Goal: Find contact information: Find contact information

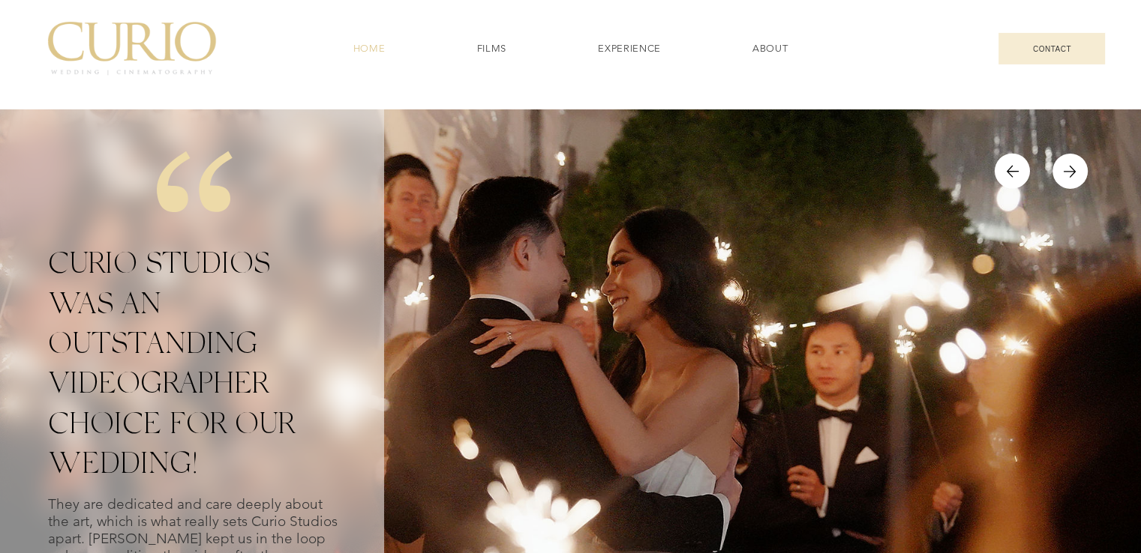
scroll to position [5407, 0]
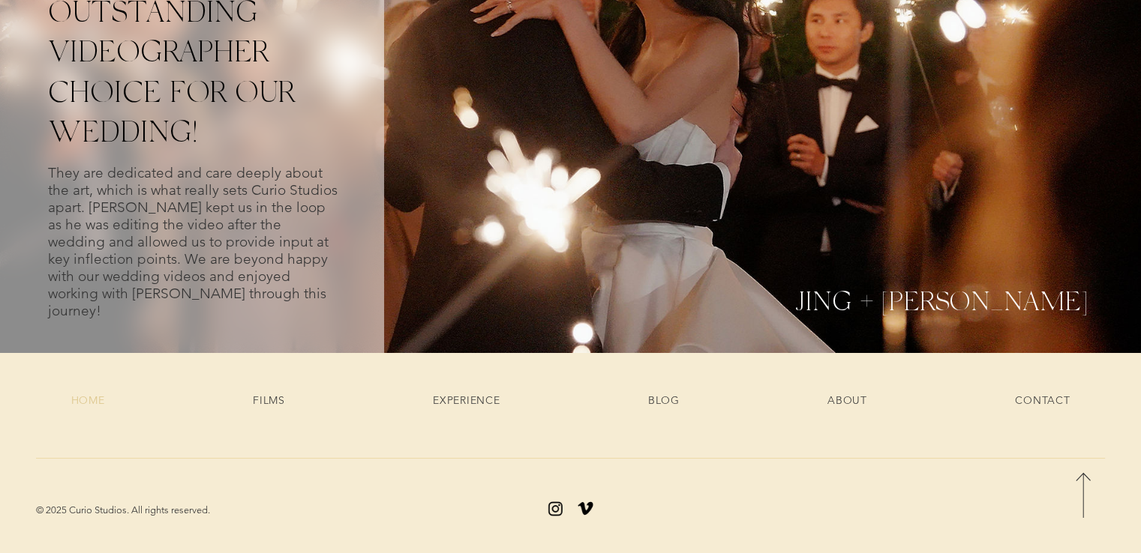
click at [553, 506] on img "Instagram" at bounding box center [555, 508] width 19 height 19
click at [1041, 397] on span "CONTACT" at bounding box center [1042, 400] width 55 height 13
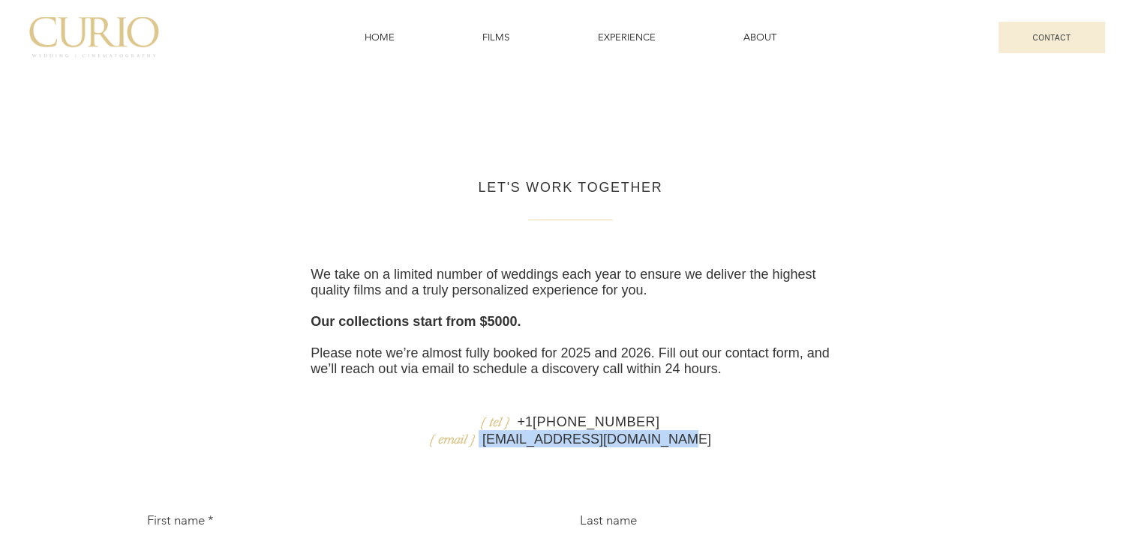
drag, startPoint x: 712, startPoint y: 490, endPoint x: 513, endPoint y: 493, distance: 198.7
click at [513, 448] on p "{ email } [EMAIL_ADDRESS][DOMAIN_NAME]" at bounding box center [569, 438] width 519 height 17
copy span "[EMAIL_ADDRESS][DOMAIN_NAME]"
